Goal: Task Accomplishment & Management: Complete application form

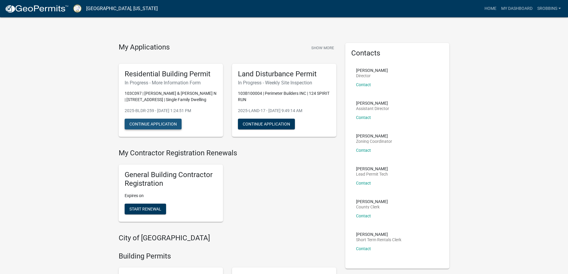
click at [166, 125] on button "Continue Application" at bounding box center [153, 124] width 57 height 11
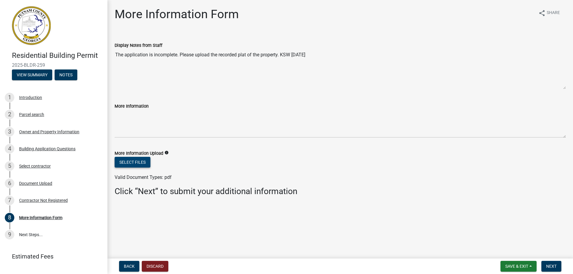
click at [126, 165] on button "Select files" at bounding box center [133, 162] width 36 height 11
click at [140, 157] on button "Select files" at bounding box center [133, 162] width 36 height 11
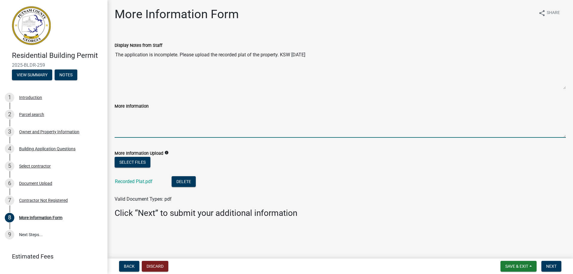
click at [143, 123] on textarea "More Information" at bounding box center [340, 124] width 451 height 28
type textarea "Total Percentage of the lot coverage by impervious structures: 29%"
click at [559, 265] on button "Next" at bounding box center [551, 266] width 20 height 11
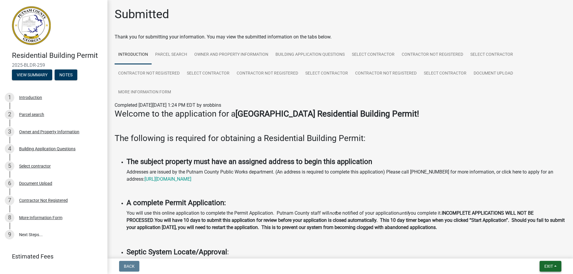
click at [557, 264] on button "Exit" at bounding box center [550, 266] width 22 height 11
click at [531, 248] on button "Save & Exit" at bounding box center [537, 251] width 48 height 14
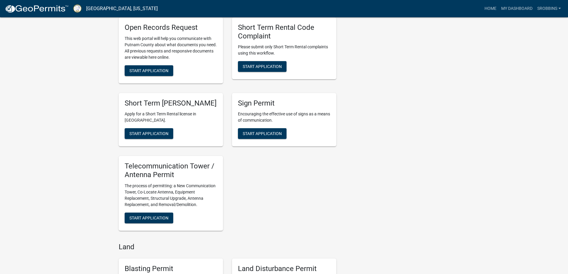
scroll to position [865, 0]
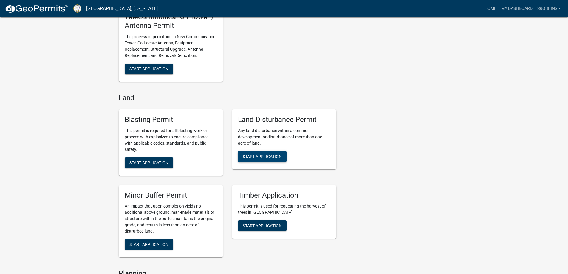
click at [262, 159] on span "Start Application" at bounding box center [262, 156] width 39 height 5
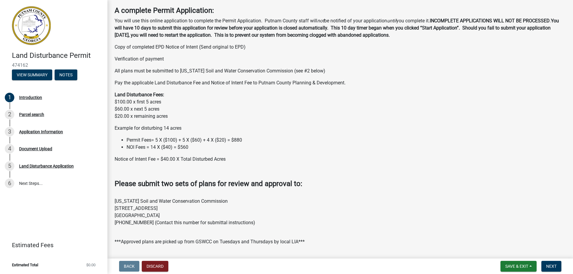
scroll to position [239, 0]
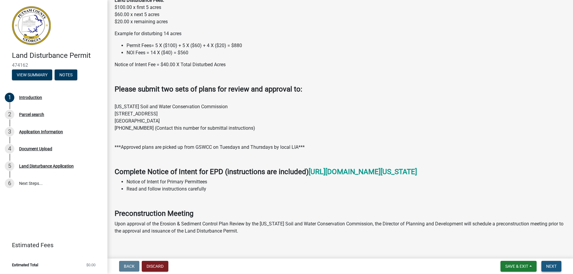
click at [557, 263] on button "Next" at bounding box center [551, 266] width 20 height 11
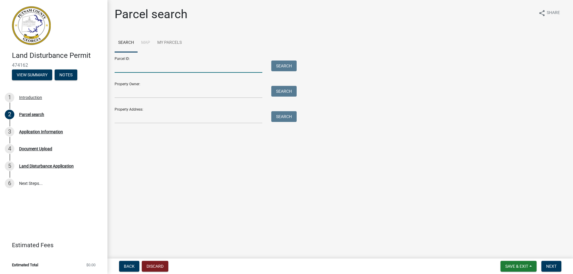
click at [141, 62] on input "Parcel ID:" at bounding box center [189, 67] width 148 height 12
type input "103B100004"
click at [282, 67] on button "Search" at bounding box center [283, 66] width 25 height 11
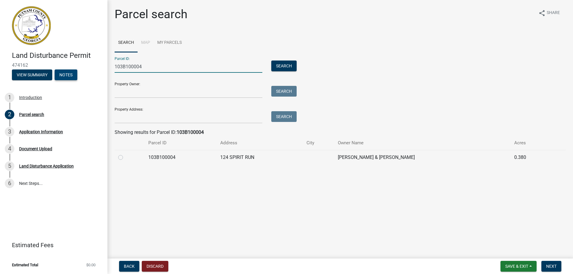
drag, startPoint x: 161, startPoint y: 63, endPoint x: 66, endPoint y: 70, distance: 95.1
click at [66, 70] on div "Land Disturbance Permit 474162 View Summary Notes 1 Introduction 2 Parcel searc…" at bounding box center [286, 137] width 573 height 274
click at [135, 89] on input "Property Owner:" at bounding box center [189, 92] width 148 height 12
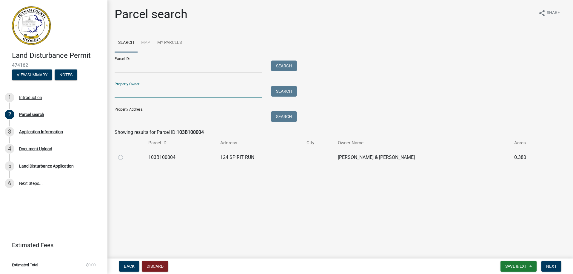
type input "[PERSON_NAME]"
click at [287, 88] on button "Search" at bounding box center [283, 91] width 25 height 11
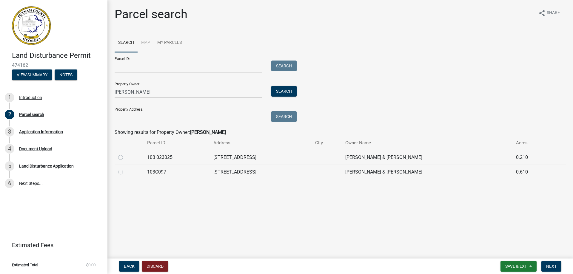
click at [125, 169] on label at bounding box center [125, 169] width 0 height 0
click at [125, 172] on input "radio" at bounding box center [127, 171] width 4 height 4
radio input "true"
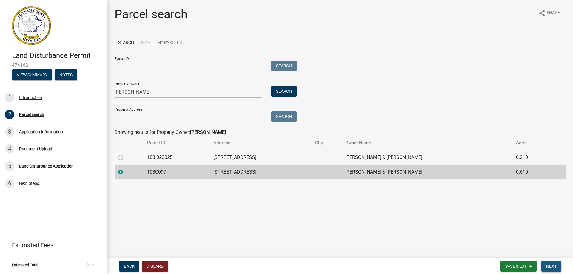
click at [550, 267] on span "Next" at bounding box center [551, 266] width 10 height 5
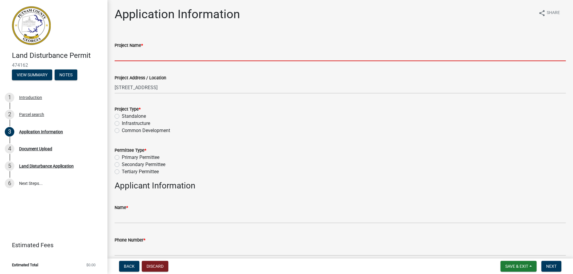
click at [141, 55] on input "Project Name *" at bounding box center [340, 55] width 451 height 12
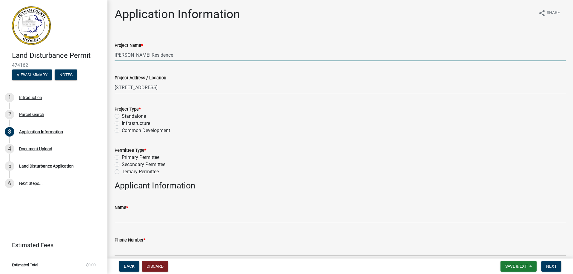
type input "[PERSON_NAME] Residence"
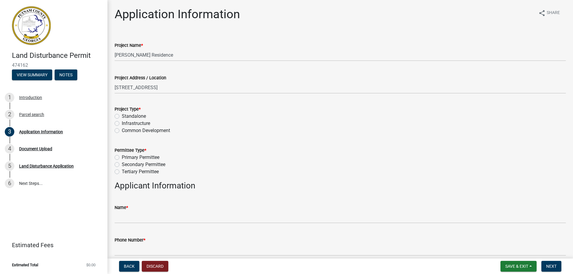
click at [122, 117] on label "Standalone" at bounding box center [134, 116] width 24 height 7
click at [122, 117] on input "Standalone" at bounding box center [124, 115] width 4 height 4
radio input "true"
click at [137, 157] on label "Primary Permittee" at bounding box center [141, 157] width 38 height 7
click at [126, 157] on input "Primary Permittee" at bounding box center [124, 156] width 4 height 4
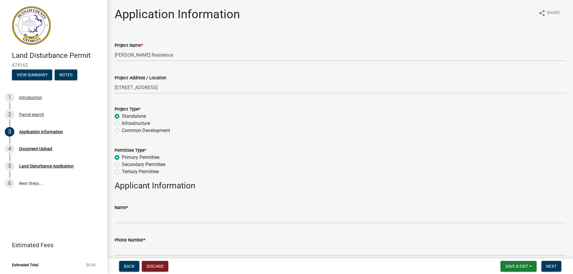
radio input "true"
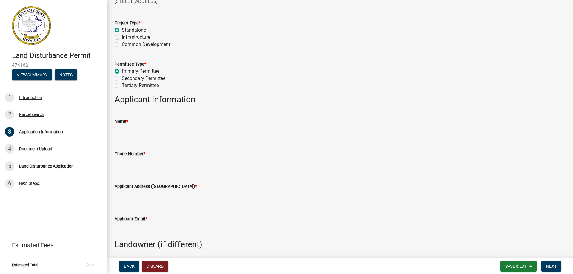
scroll to position [89, 0]
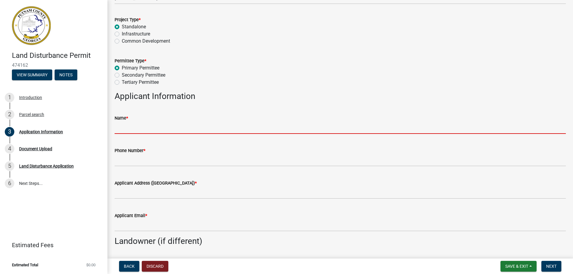
click at [138, 124] on input "Name *" at bounding box center [340, 128] width 451 height 12
type input "Perimeter Builders INC"
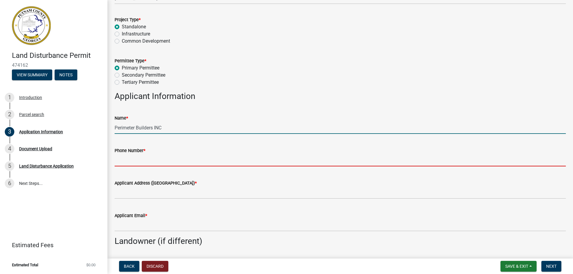
type input "4783878866"
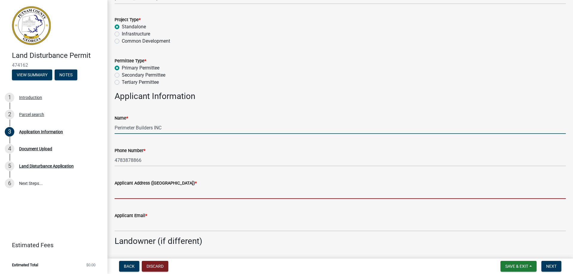
type input "[STREET_ADDRESS]"
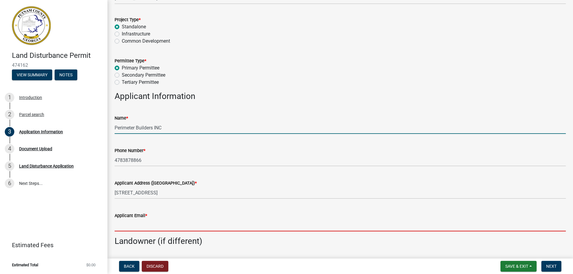
type input "[EMAIL_ADDRESS][DOMAIN_NAME]"
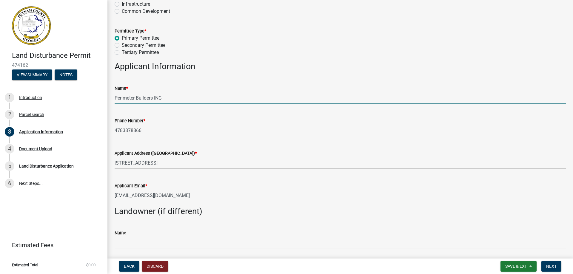
scroll to position [149, 0]
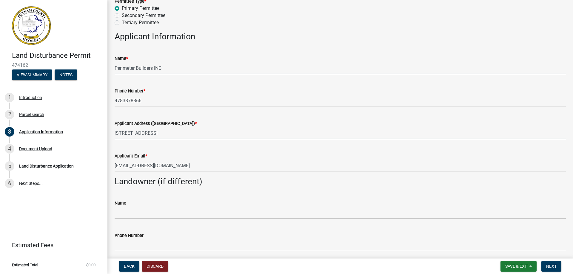
click at [186, 132] on input "[STREET_ADDRESS]" at bounding box center [340, 133] width 451 height 12
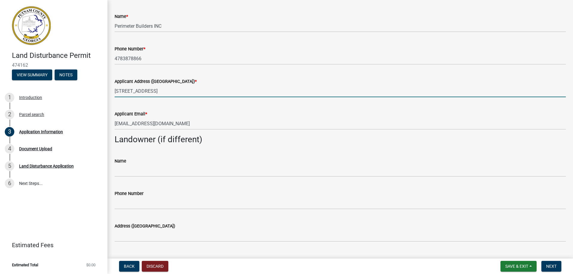
scroll to position [239, 0]
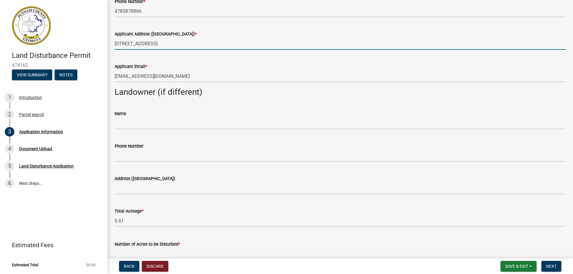
type input "[STREET_ADDRESS]"
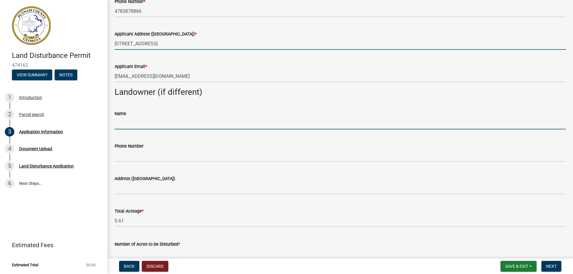
click at [143, 123] on input "Name" at bounding box center [340, 123] width 451 height 12
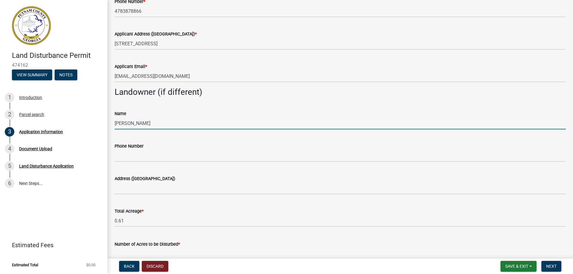
type input "[PERSON_NAME]"
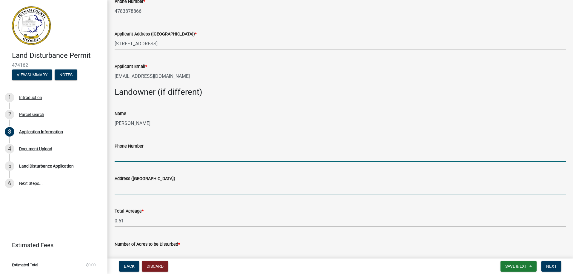
click at [119, 188] on input "Address ([GEOGRAPHIC_DATA])" at bounding box center [340, 188] width 451 height 12
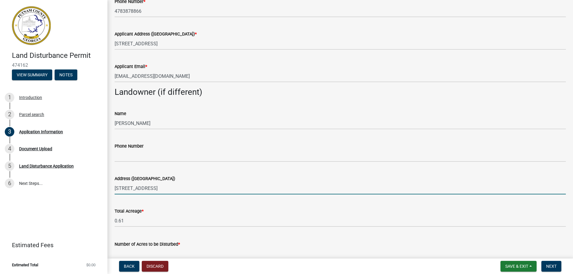
type input "[STREET_ADDRESS]"
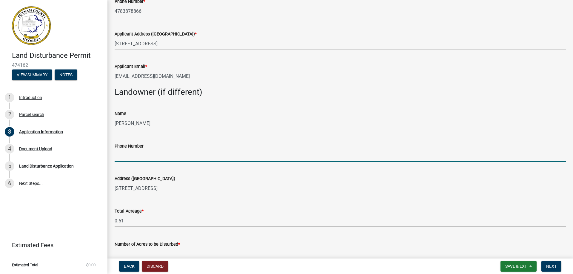
click at [151, 155] on input "Phone Number" at bounding box center [340, 156] width 451 height 12
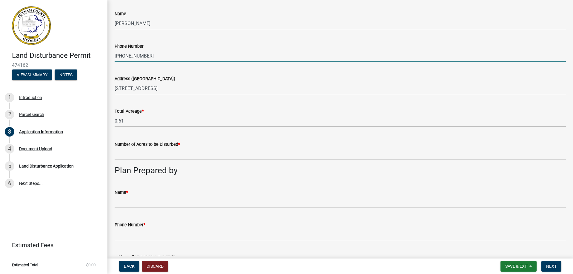
scroll to position [358, 0]
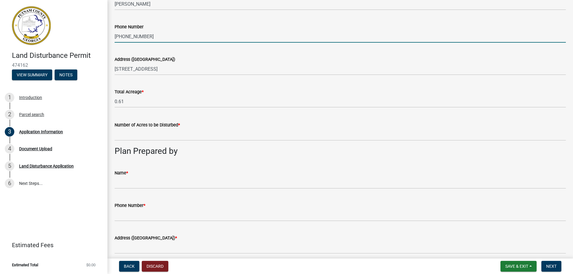
type input "[PHONE_NUMBER]"
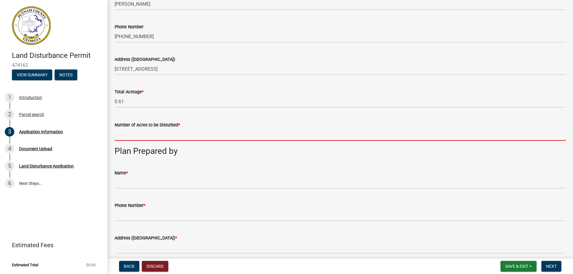
click at [154, 135] on input "text" at bounding box center [340, 135] width 451 height 12
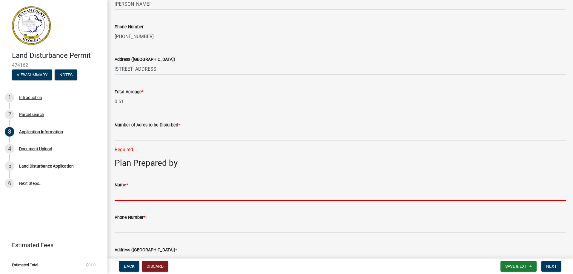
click at [148, 180] on div "Name *" at bounding box center [340, 187] width 451 height 28
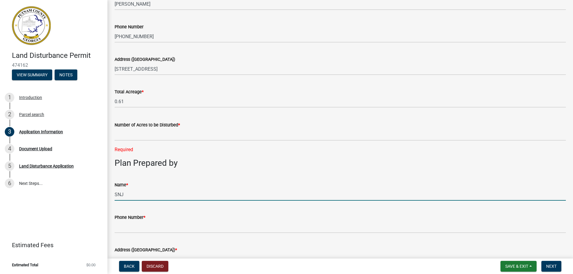
type input "SNJ Enviromental"
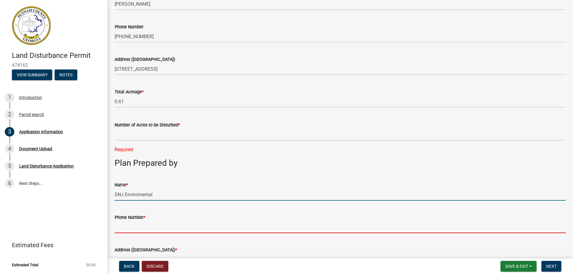
click at [140, 227] on input "Phone Number *" at bounding box center [340, 227] width 451 height 12
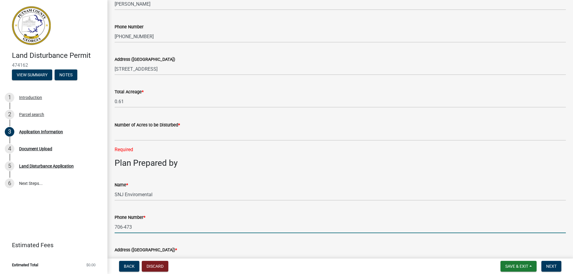
type input "[PHONE_NUMBER]"
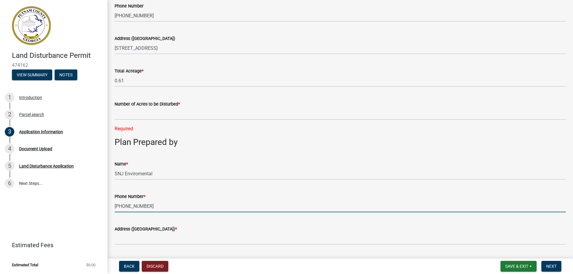
scroll to position [418, 0]
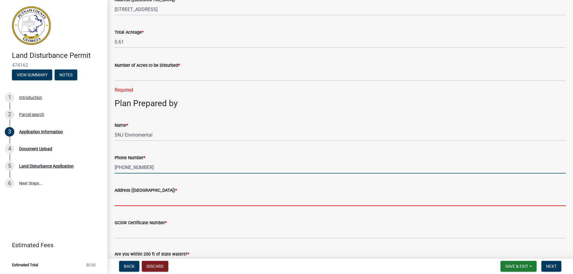
click at [134, 200] on input "Address ([GEOGRAPHIC_DATA]) *" at bounding box center [340, 200] width 451 height 12
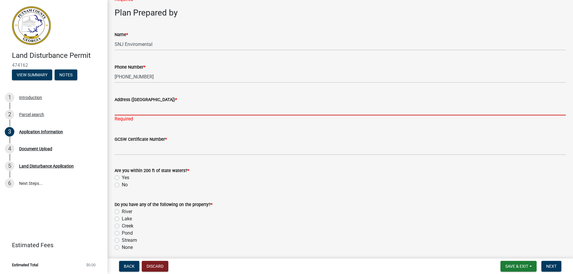
scroll to position [537, 0]
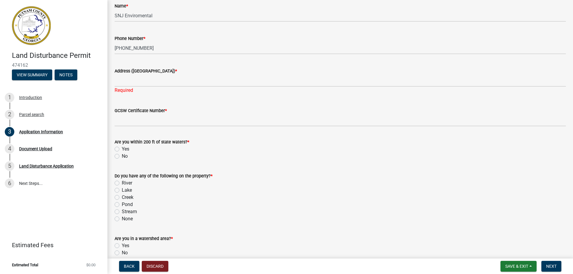
click at [121, 157] on div "No" at bounding box center [340, 156] width 451 height 7
click at [122, 158] on label "No" at bounding box center [125, 156] width 6 height 7
click at [122, 157] on input "No" at bounding box center [124, 155] width 4 height 4
radio input "true"
click at [122, 219] on label "None" at bounding box center [127, 218] width 11 height 7
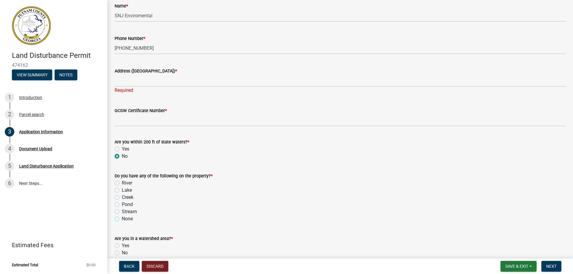
click at [122, 219] on input "None" at bounding box center [124, 217] width 4 height 4
radio input "true"
click at [122, 254] on label "No" at bounding box center [125, 252] width 6 height 7
click at [122, 253] on input "No" at bounding box center [124, 251] width 4 height 4
radio input "true"
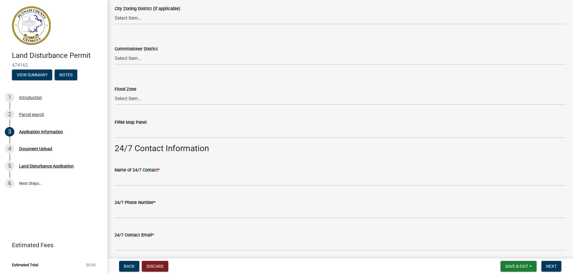
scroll to position [895, 0]
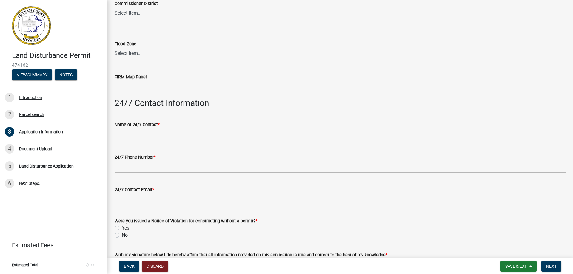
click at [156, 133] on input "Name of 24/7 Contact *" at bounding box center [340, 134] width 451 height 12
click at [135, 135] on input "Name of 24/7 Contact *" at bounding box center [340, 134] width 451 height 12
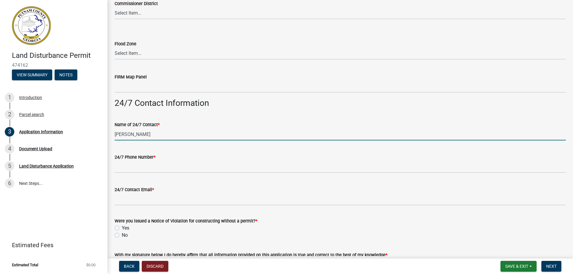
type input "[PERSON_NAME]"
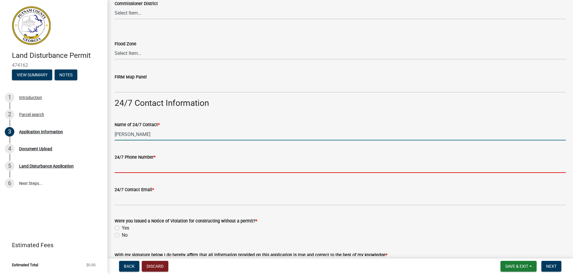
click at [141, 167] on input "24/7 Phone Number *" at bounding box center [340, 167] width 451 height 12
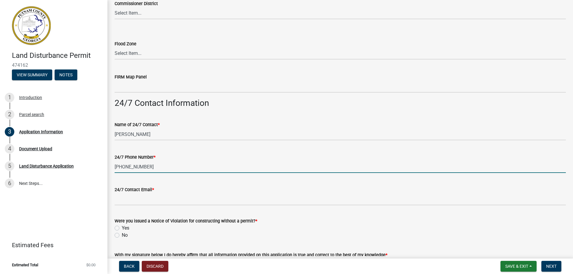
type input "[PHONE_NUMBER]"
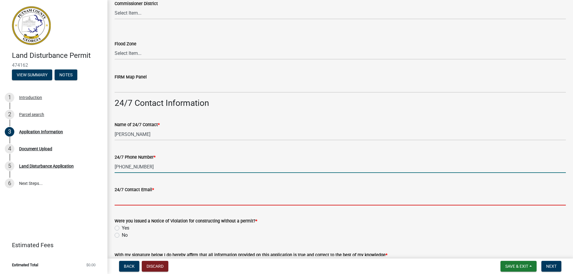
click at [153, 199] on input "24/7 Contact Email *" at bounding box center [340, 199] width 451 height 12
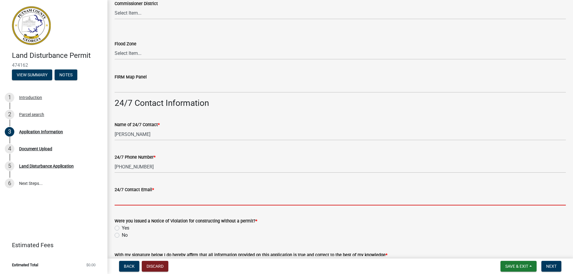
type input "[PERSON_NAME][EMAIL_ADDRESS][DOMAIN_NAME]"
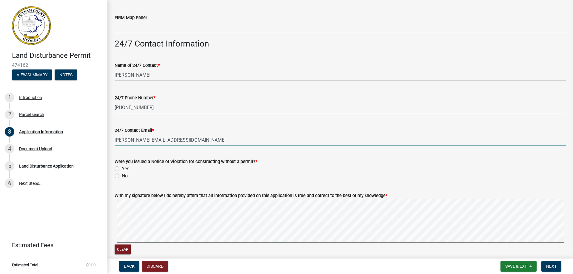
scroll to position [954, 0]
click at [122, 175] on label "No" at bounding box center [125, 175] width 6 height 7
click at [122, 175] on input "No" at bounding box center [124, 174] width 4 height 4
radio input "true"
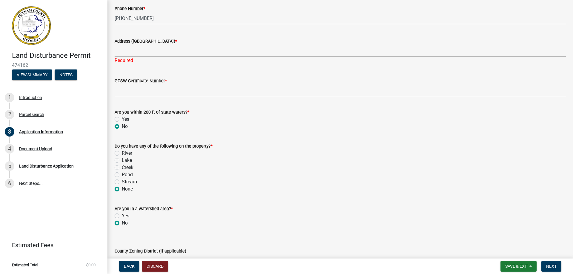
scroll to position [537, 0]
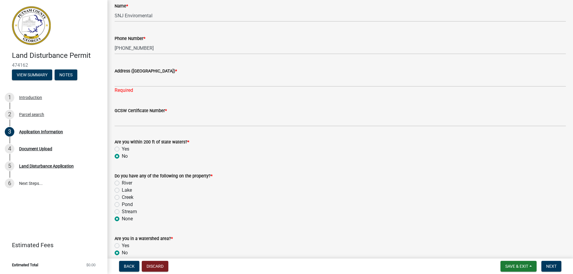
click at [128, 74] on div "Address ([GEOGRAPHIC_DATA]) *" at bounding box center [340, 70] width 451 height 7
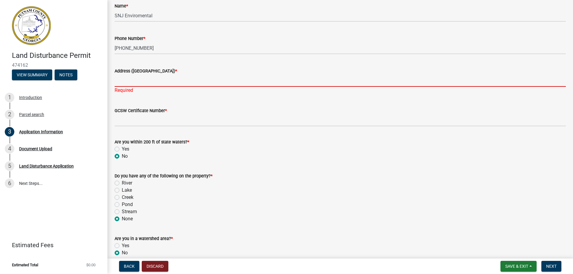
click at [131, 78] on input "Address ([GEOGRAPHIC_DATA]) *" at bounding box center [340, 81] width 451 height 12
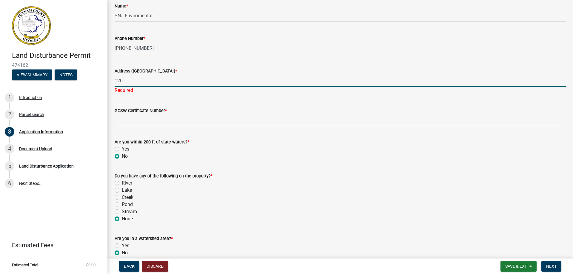
type input "[STREET_ADDRESS][PERSON_NAME][US_STATE]"
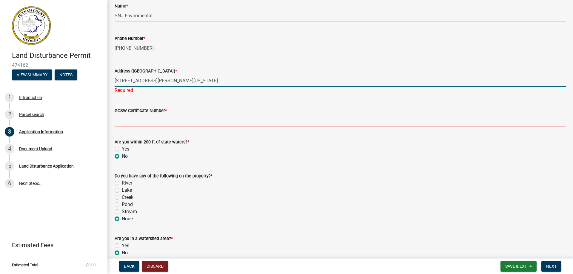
click at [160, 119] on wm-data-entity-input "GCSW Certificate Number *" at bounding box center [340, 115] width 451 height 33
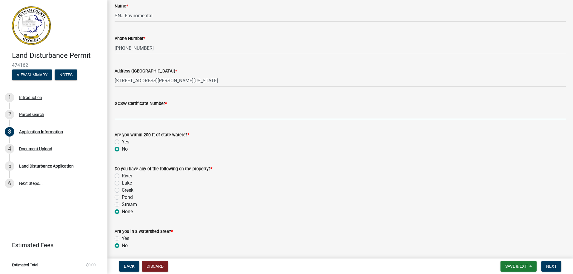
type input "#0000003004"
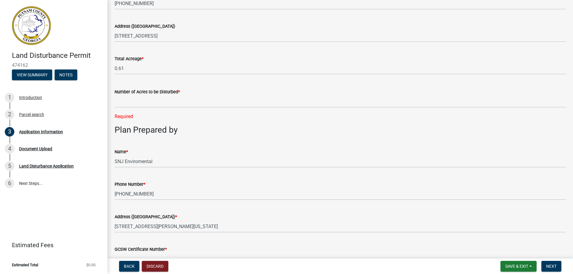
scroll to position [388, 0]
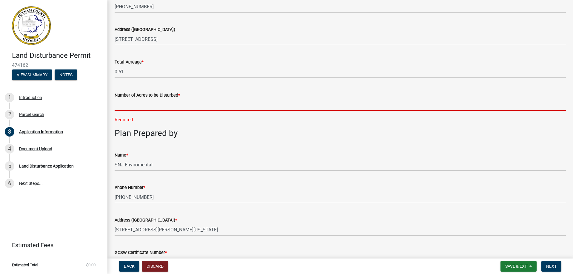
click at [171, 106] on input "text" at bounding box center [340, 105] width 451 height 12
click at [135, 106] on input "text" at bounding box center [340, 105] width 451 height 12
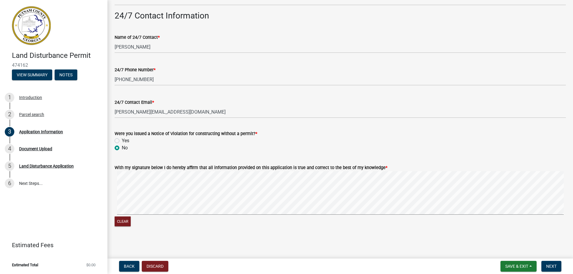
scroll to position [975, 0]
type input "0.52"
click at [550, 262] on button "Next" at bounding box center [551, 266] width 20 height 11
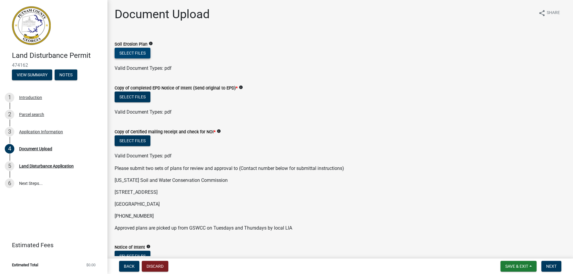
click at [136, 54] on button "Select files" at bounding box center [133, 53] width 36 height 11
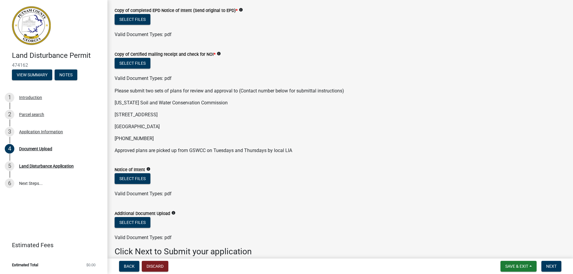
scroll to position [99, 0]
click at [137, 64] on button "Select files" at bounding box center [133, 63] width 36 height 11
click at [133, 66] on button "Select files" at bounding box center [133, 63] width 36 height 11
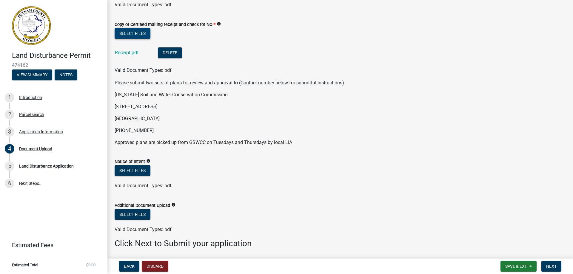
scroll to position [150, 0]
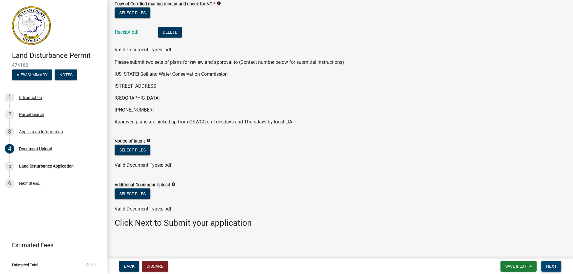
click at [548, 267] on span "Next" at bounding box center [551, 266] width 10 height 5
click at [547, 267] on span "Next" at bounding box center [551, 266] width 10 height 5
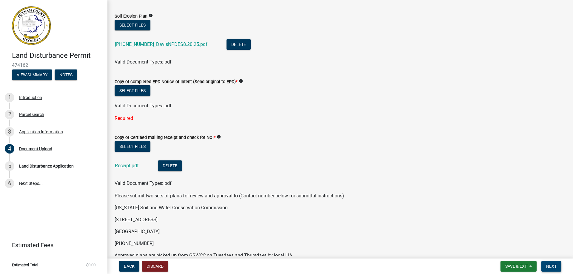
scroll to position [13, 0]
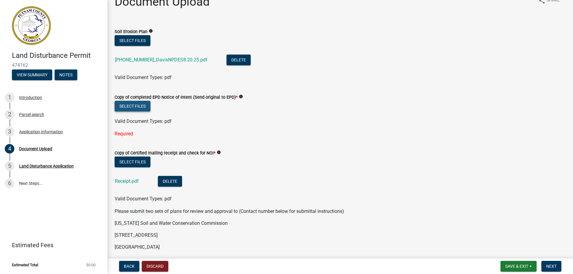
click at [125, 105] on button "Select files" at bounding box center [133, 106] width 36 height 11
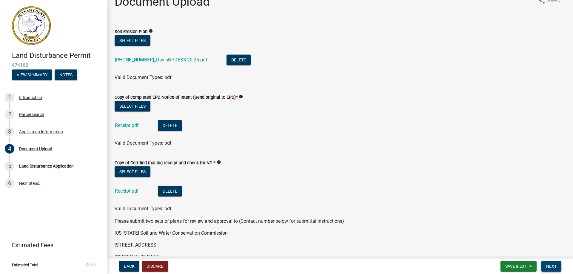
click at [550, 264] on span "Next" at bounding box center [551, 266] width 10 height 5
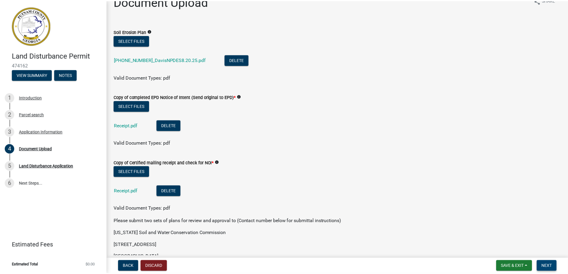
scroll to position [0, 0]
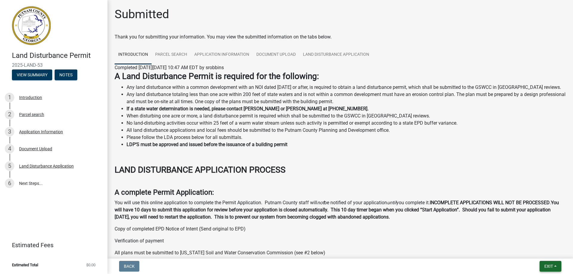
click at [554, 271] on button "Exit" at bounding box center [550, 266] width 22 height 11
click at [539, 250] on button "Save & Exit" at bounding box center [537, 251] width 48 height 14
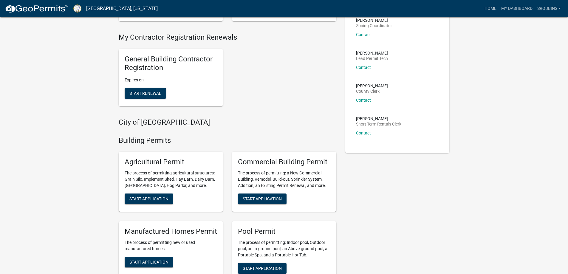
scroll to position [149, 0]
